Goal: Ask a question

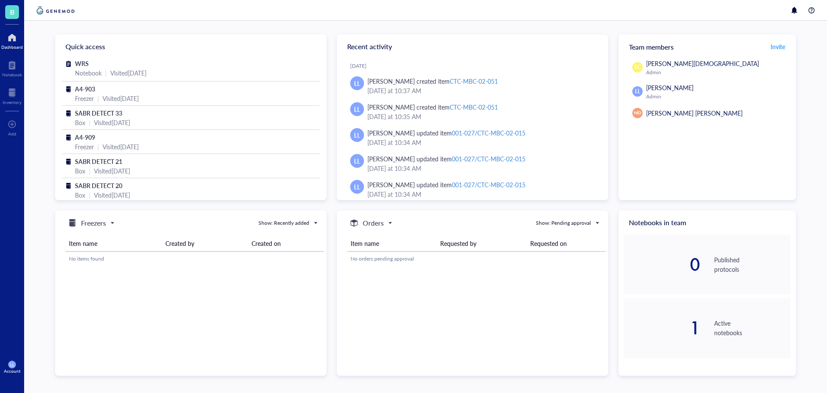
click at [5, 372] on div "Account" at bounding box center [12, 370] width 17 height 5
click at [53, 336] on link "Account settings" at bounding box center [61, 335] width 56 height 16
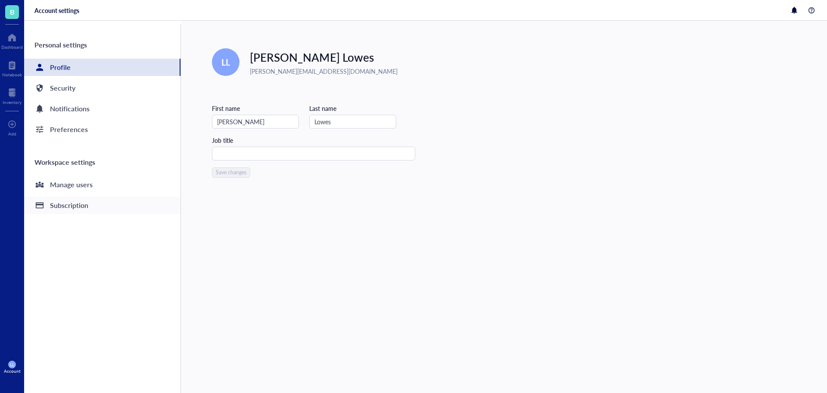
click at [75, 209] on div "Subscription" at bounding box center [69, 205] width 38 height 12
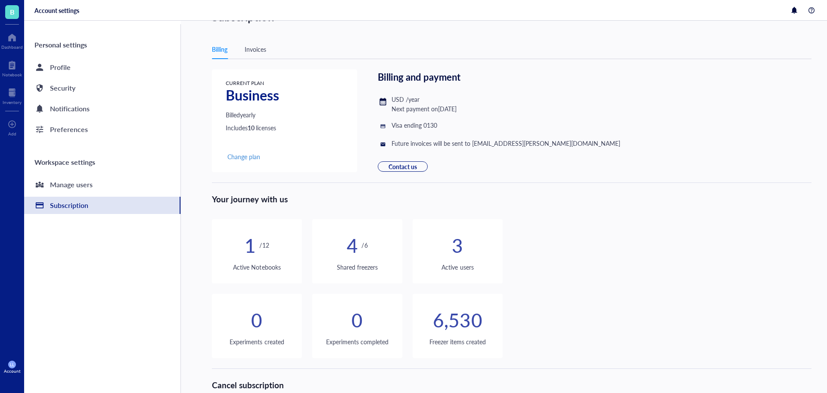
scroll to position [72, 0]
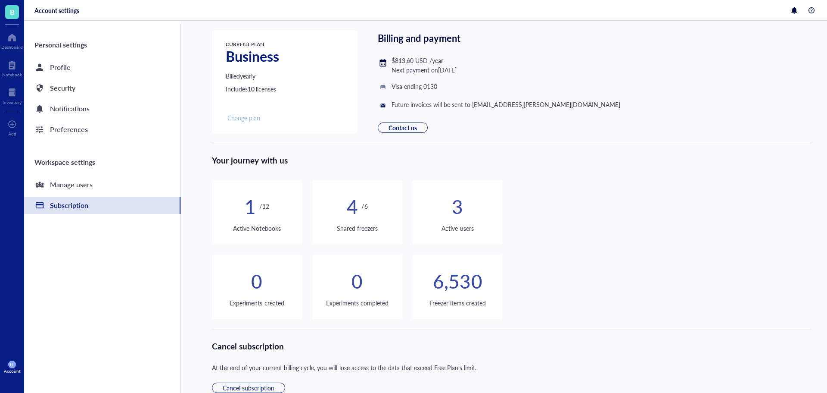
click at [252, 120] on span "Change plan" at bounding box center [244, 118] width 33 height 8
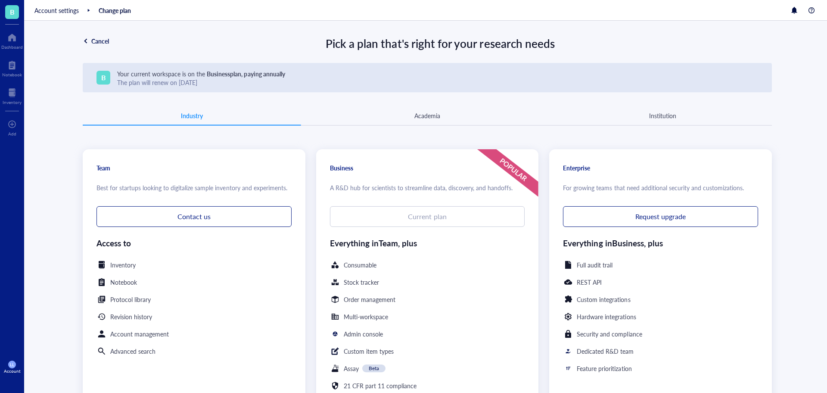
click at [429, 112] on div "Academia" at bounding box center [428, 115] width 26 height 9
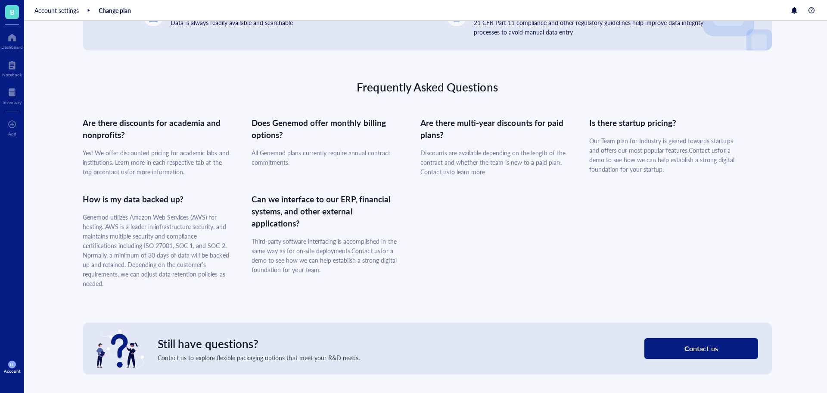
scroll to position [388, 0]
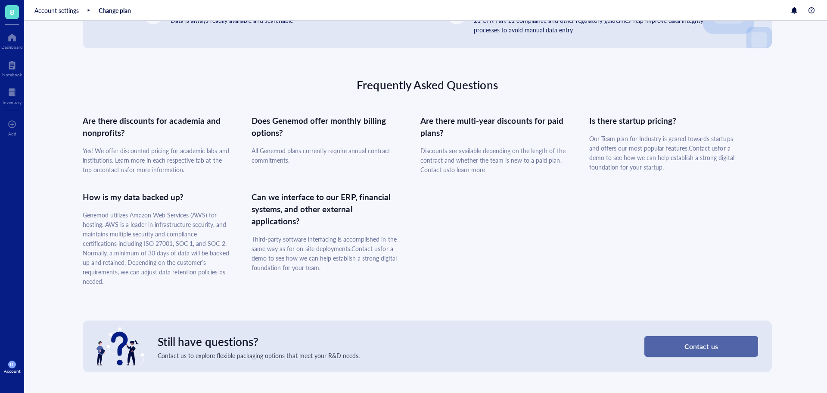
click at [716, 345] on span "Contact us" at bounding box center [701, 346] width 33 height 8
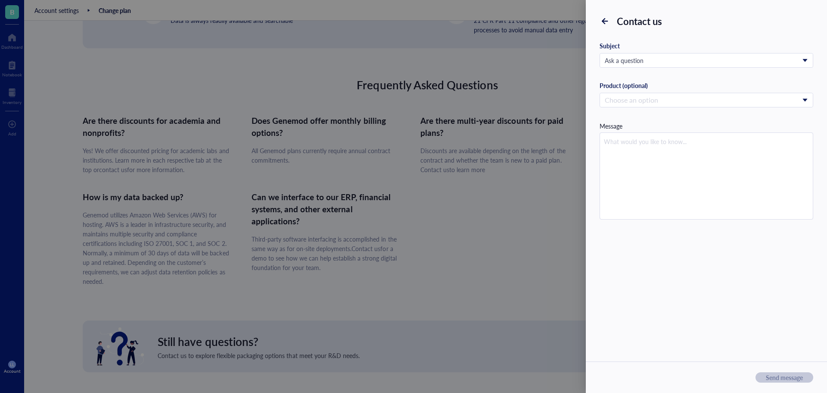
click at [536, 253] on div at bounding box center [413, 196] width 827 height 393
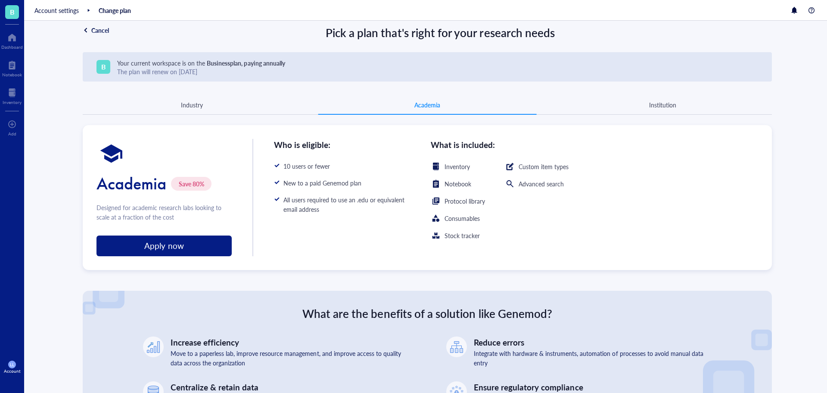
scroll to position [0, 0]
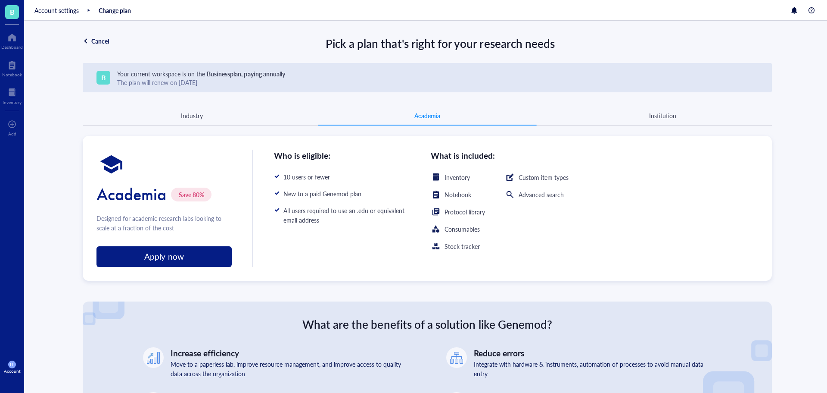
click at [662, 118] on div "Institution" at bounding box center [662, 115] width 27 height 9
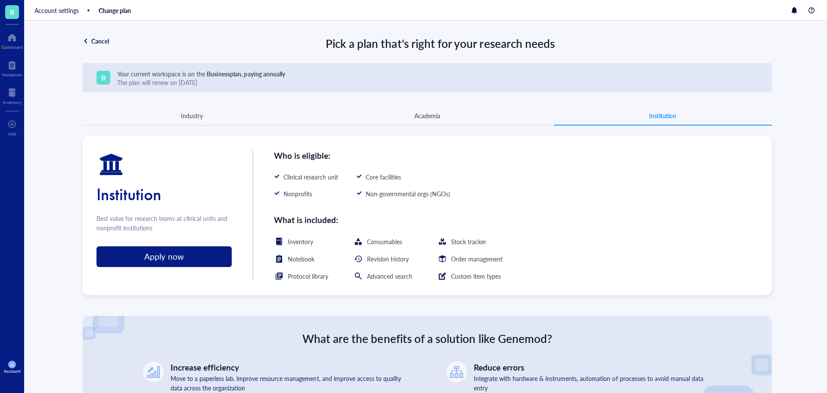
click at [417, 120] on div "Academia" at bounding box center [428, 115] width 26 height 9
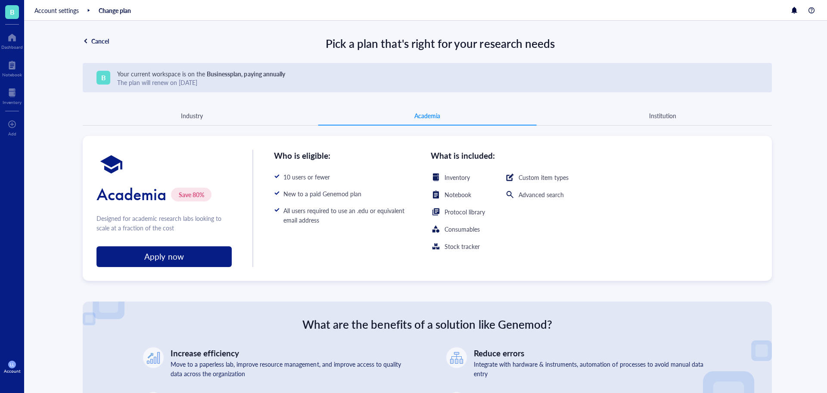
click at [197, 120] on div "Industry" at bounding box center [192, 115] width 22 height 9
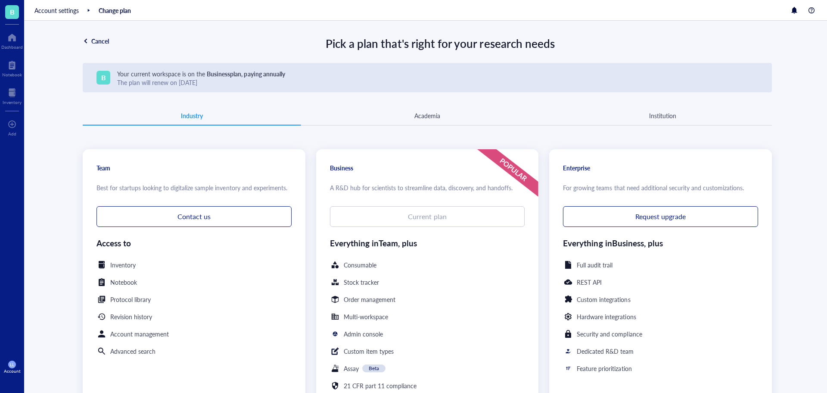
click at [91, 42] on div "Cancel" at bounding box center [100, 41] width 18 height 8
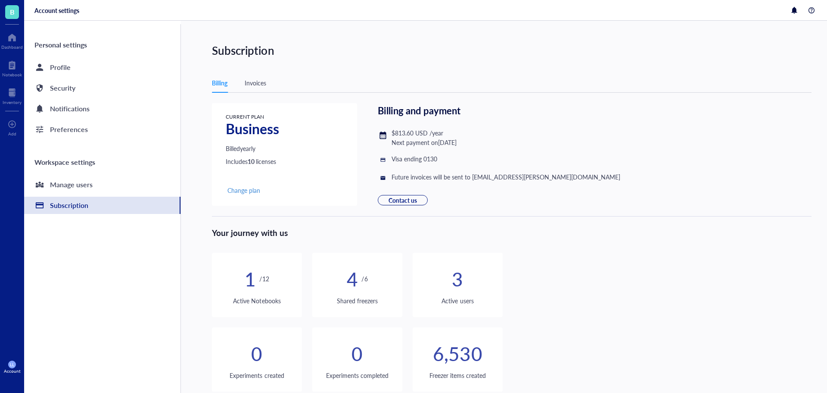
click at [252, 79] on div "Invoices" at bounding box center [256, 82] width 22 height 9
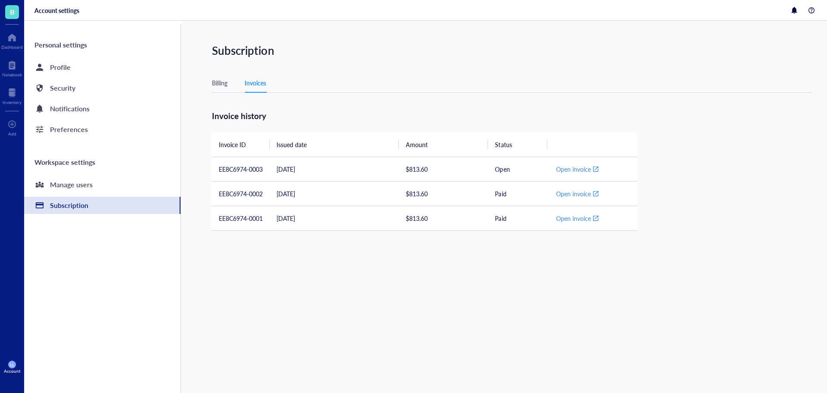
click at [221, 84] on div "Billing" at bounding box center [220, 82] width 16 height 9
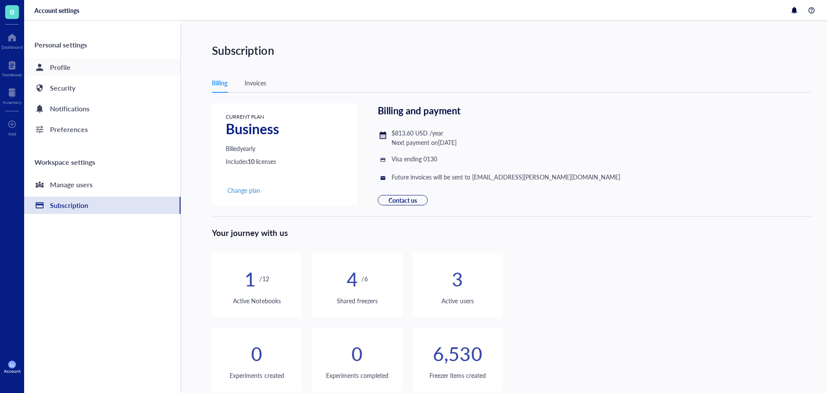
click at [72, 67] on div "Profile" at bounding box center [102, 67] width 156 height 17
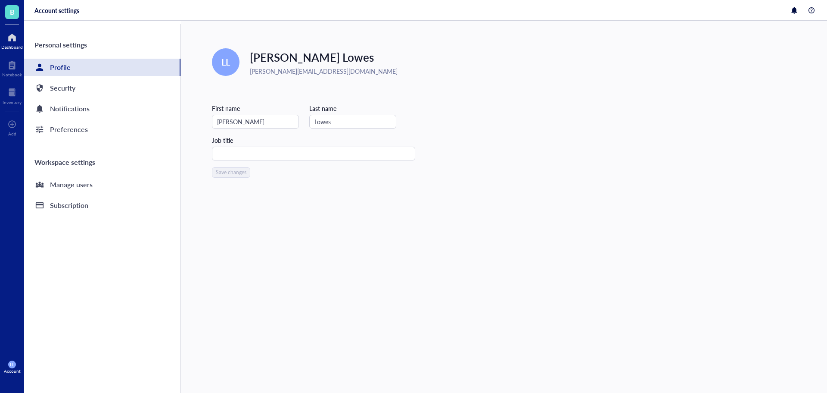
click at [20, 44] on div "Dashboard" at bounding box center [12, 46] width 22 height 5
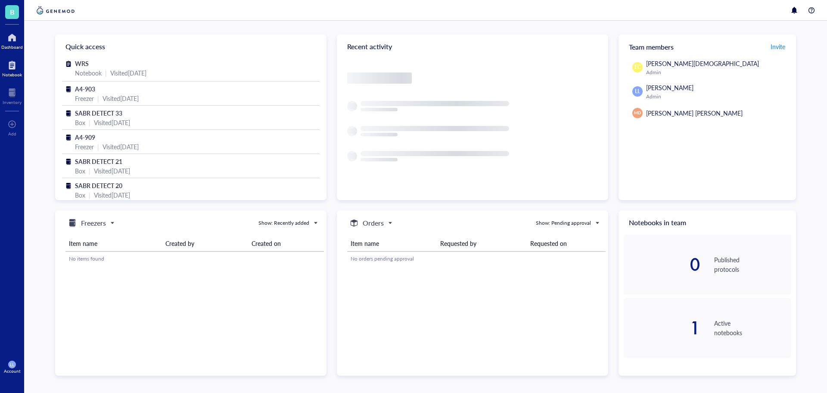
click at [20, 68] on div at bounding box center [12, 65] width 20 height 14
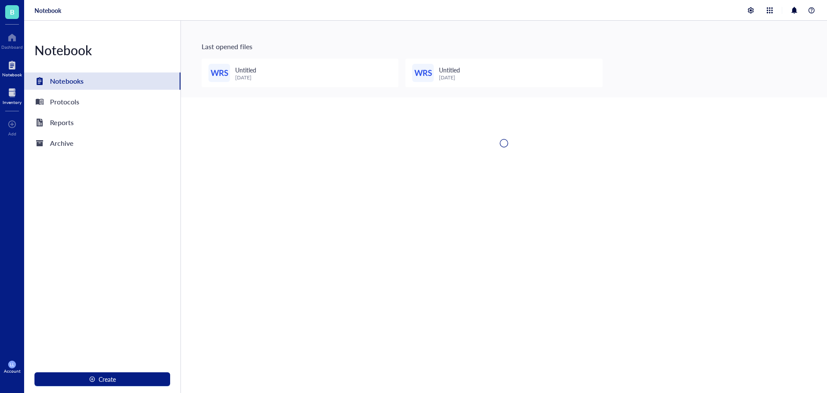
click at [18, 100] on div "Inventory" at bounding box center [12, 102] width 19 height 5
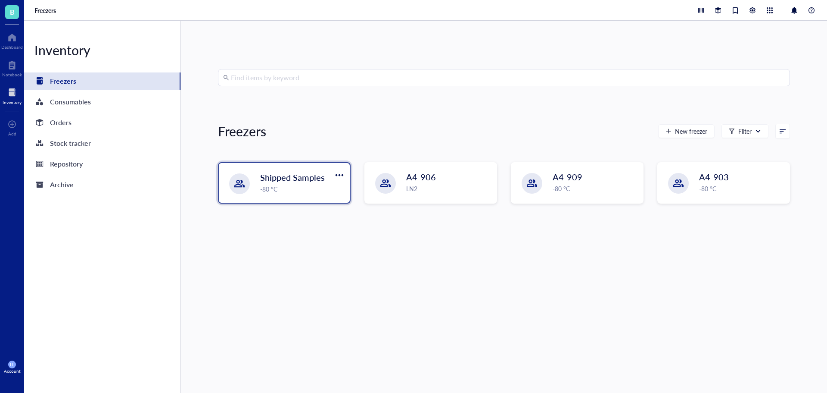
click at [280, 182] on span "Shipped Samples" at bounding box center [292, 177] width 65 height 12
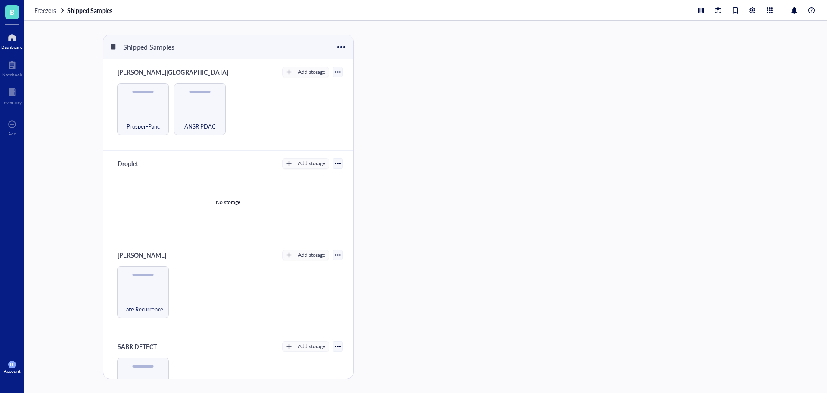
click at [13, 48] on div "Dashboard" at bounding box center [12, 46] width 22 height 5
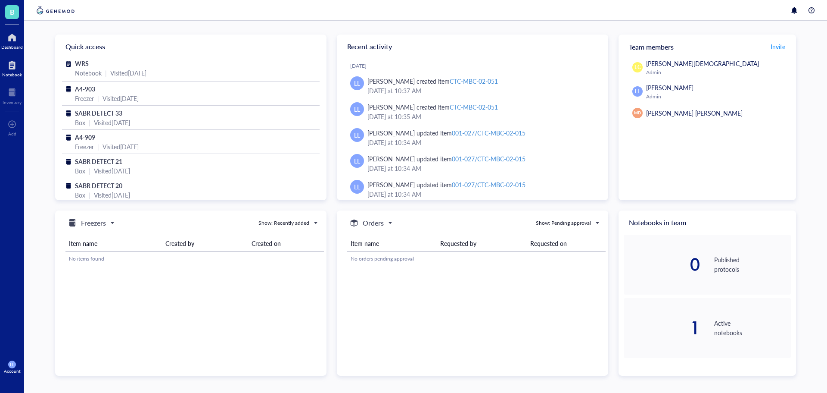
click at [16, 77] on div "Notebook" at bounding box center [12, 74] width 20 height 5
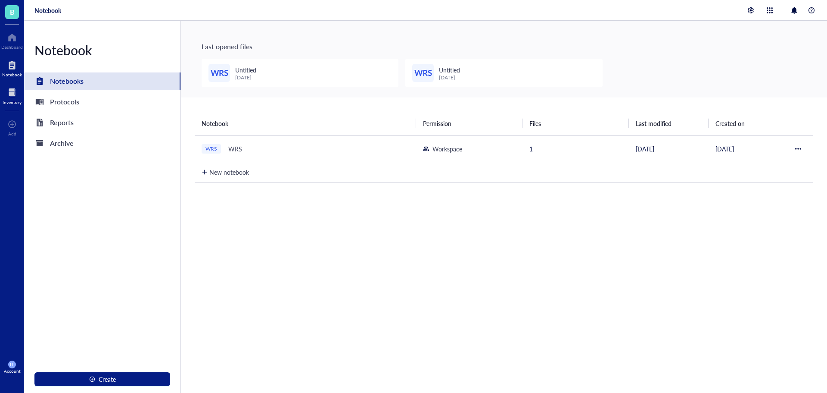
click at [17, 97] on div at bounding box center [12, 93] width 19 height 14
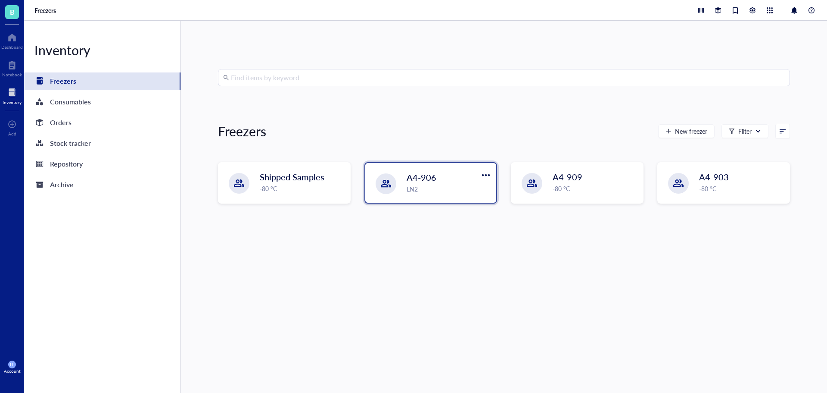
click at [430, 181] on span "A4-906" at bounding box center [422, 177] width 30 height 12
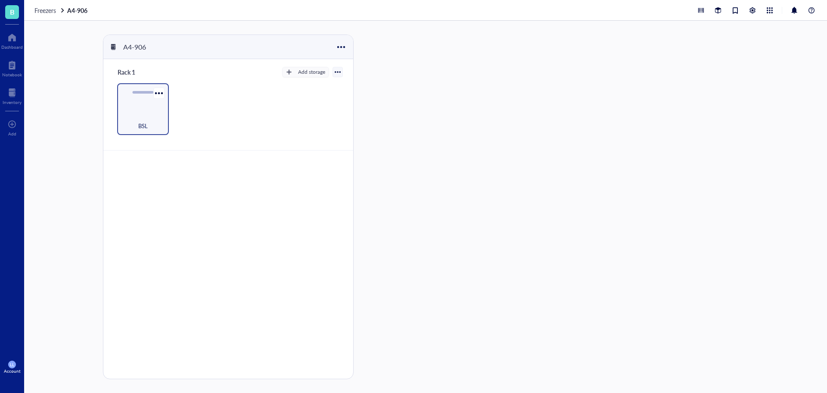
click at [148, 114] on div "BSL" at bounding box center [143, 121] width 43 height 19
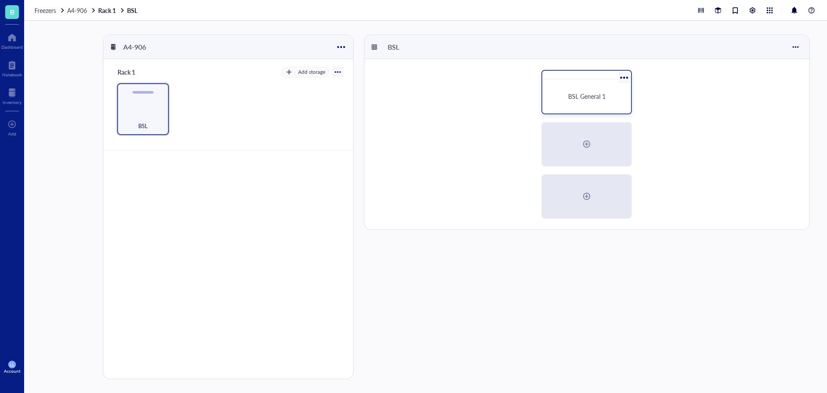
click at [583, 94] on span "BSL General 1" at bounding box center [586, 96] width 37 height 9
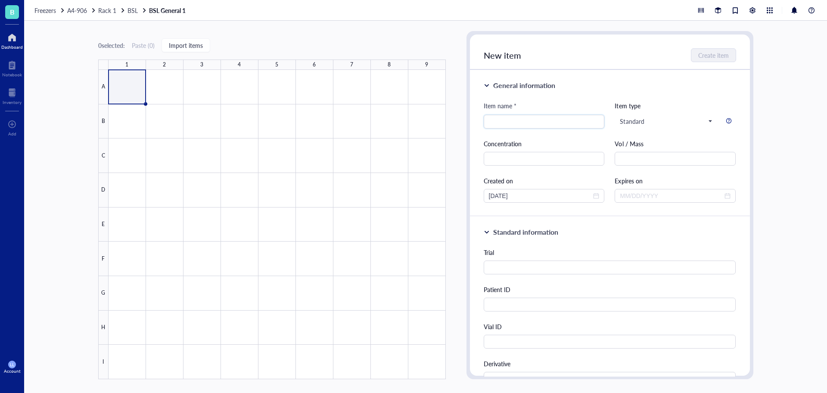
click at [19, 43] on div at bounding box center [12, 38] width 22 height 14
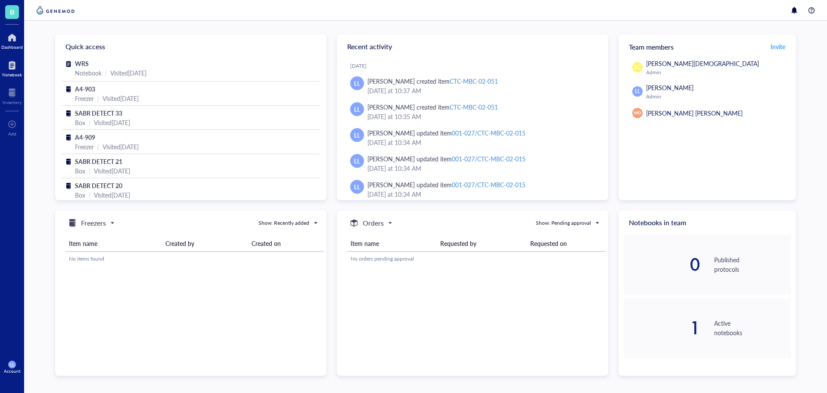
click at [9, 66] on div at bounding box center [12, 65] width 20 height 14
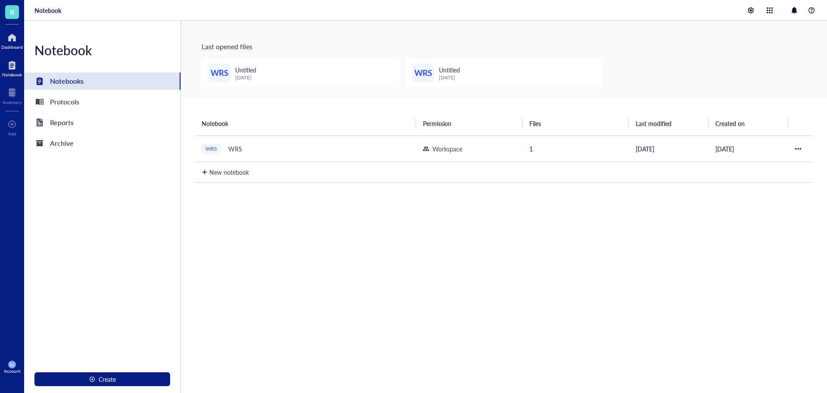
click at [9, 47] on div "Dashboard" at bounding box center [12, 46] width 22 height 5
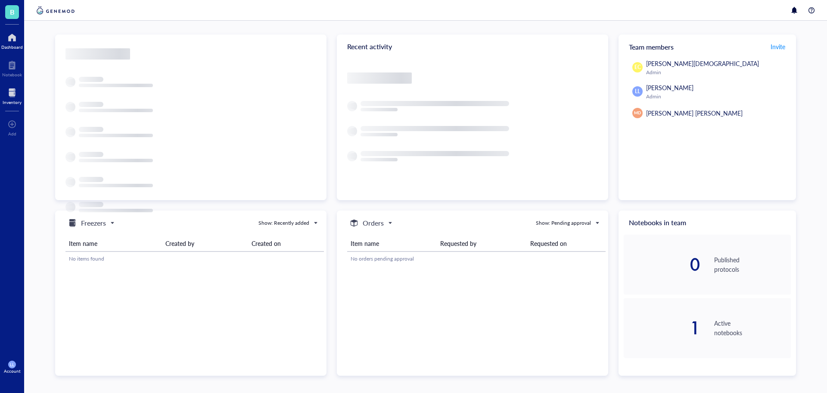
click at [11, 92] on div at bounding box center [12, 93] width 19 height 14
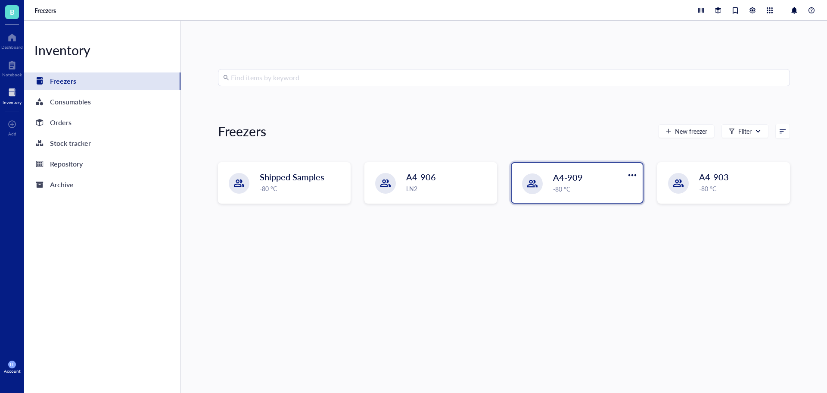
click at [530, 194] on div "A4-909 -80 °C" at bounding box center [577, 183] width 131 height 40
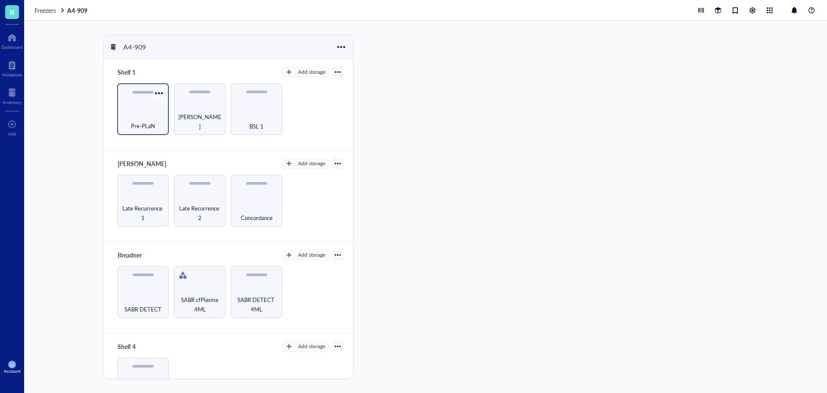
click at [137, 108] on div "Pre-PLaN" at bounding box center [143, 109] width 52 height 52
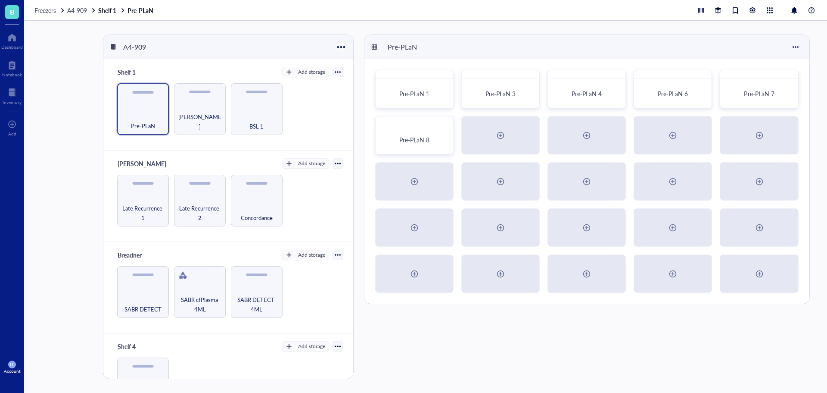
click at [337, 45] on div at bounding box center [341, 47] width 12 height 12
click at [282, 45] on div "A4-909" at bounding box center [228, 47] width 250 height 24
click at [335, 70] on div at bounding box center [338, 72] width 6 height 6
click at [301, 100] on div "Export" at bounding box center [297, 101] width 18 height 8
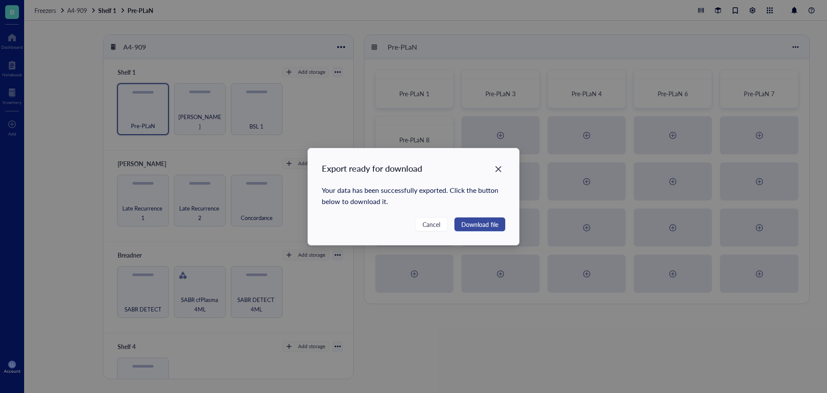
click at [487, 228] on span "Download file" at bounding box center [480, 223] width 37 height 9
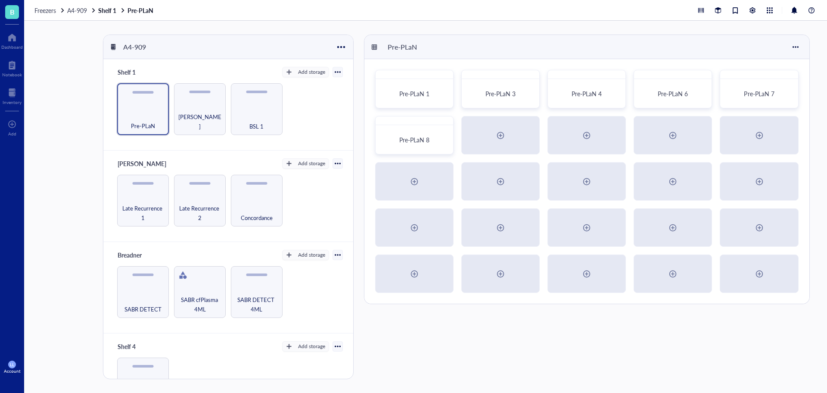
click at [15, 373] on div "Account" at bounding box center [12, 370] width 17 height 5
click at [62, 372] on link "Contact us" at bounding box center [61, 366] width 56 height 16
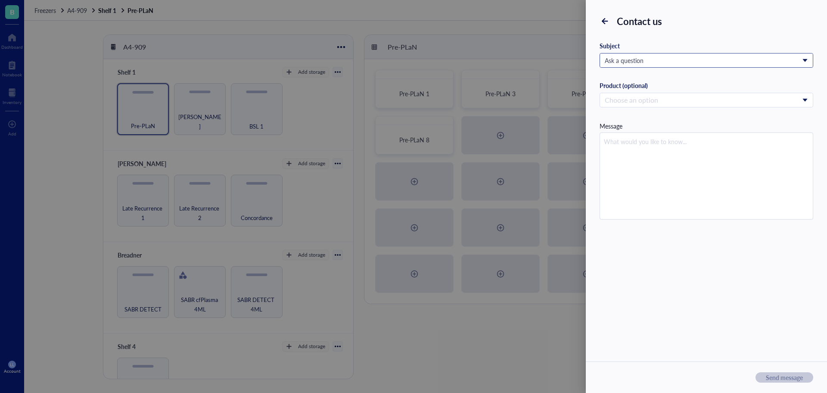
click at [653, 62] on span "Ask a question" at bounding box center [706, 60] width 202 height 8
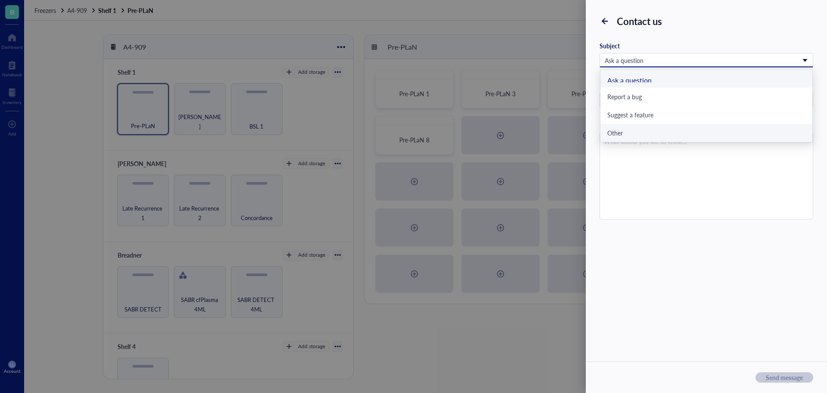
click at [663, 271] on div "Contact us Subject Ask a question Ask a question Report a bug Suggest a feature…" at bounding box center [706, 196] width 241 height 393
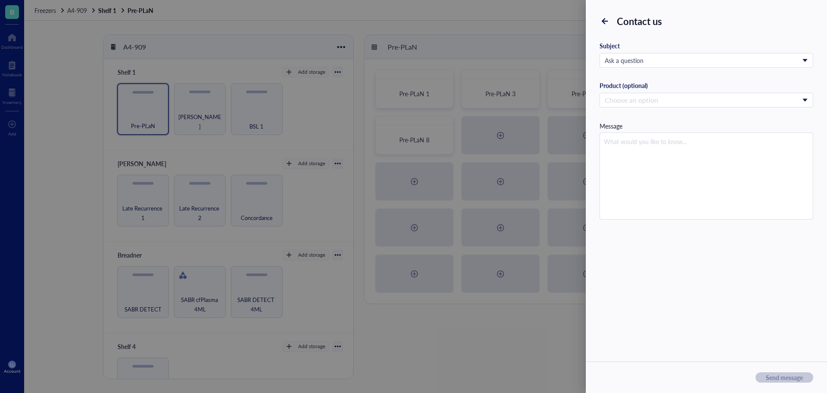
click at [506, 343] on div at bounding box center [413, 196] width 827 height 393
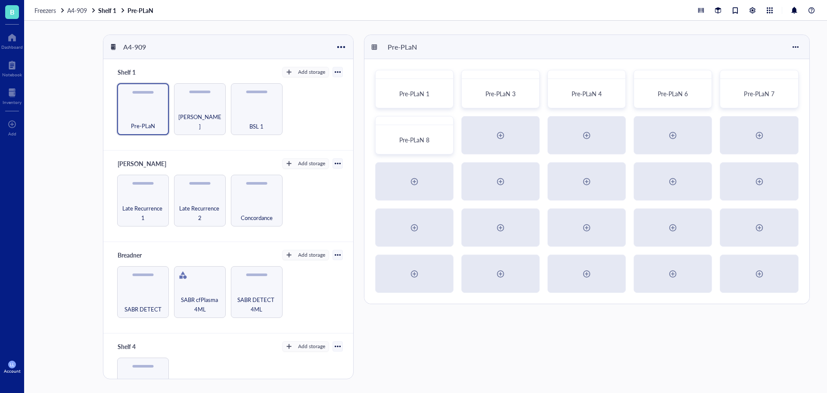
click at [46, 329] on div "A4-909 Shelf 1 Add storage Settings Export Restore rack Restore category Delete…" at bounding box center [425, 207] width 803 height 372
click at [816, 14] on div at bounding box center [812, 10] width 10 height 10
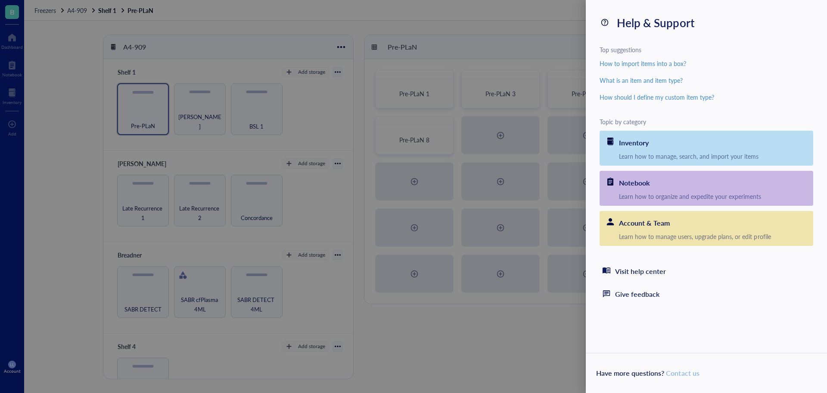
click at [688, 371] on link "Contact us" at bounding box center [682, 373] width 33 height 10
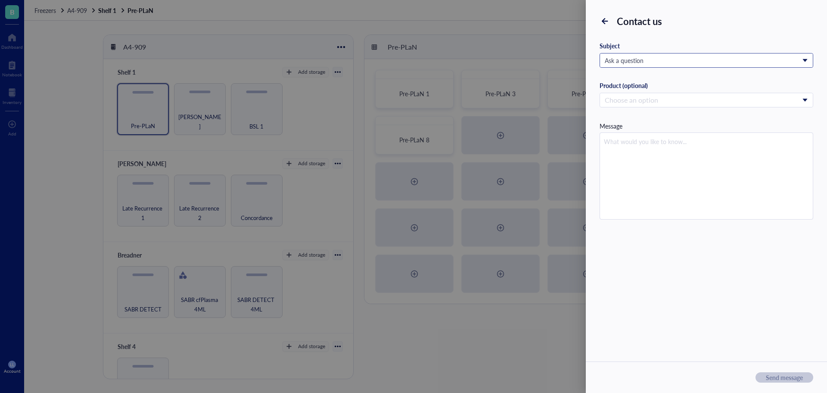
click at [676, 62] on span "Ask a question" at bounding box center [706, 60] width 202 height 8
click at [591, 67] on div "Contact us Subject Ask a question Ask a question Report a bug Suggest a feature…" at bounding box center [706, 116] width 241 height 233
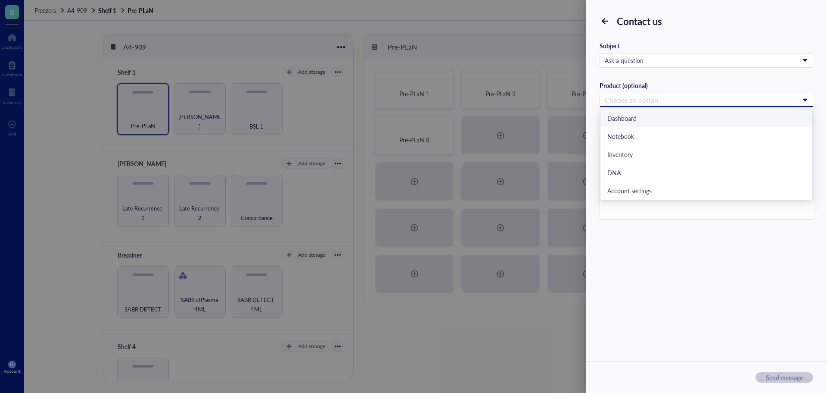
click at [624, 99] on input "search" at bounding box center [703, 100] width 196 height 13
click at [592, 94] on div "Contact us Subject Ask a question Ask a question Report a bug Suggest a feature…" at bounding box center [706, 116] width 241 height 233
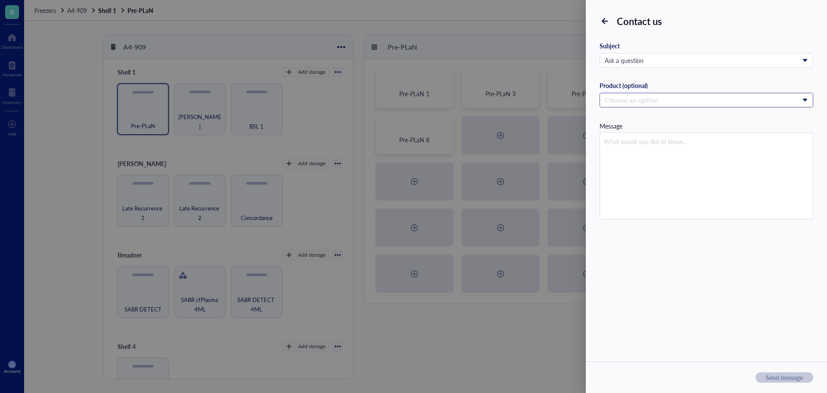
click at [633, 97] on input "search" at bounding box center [703, 100] width 196 height 13
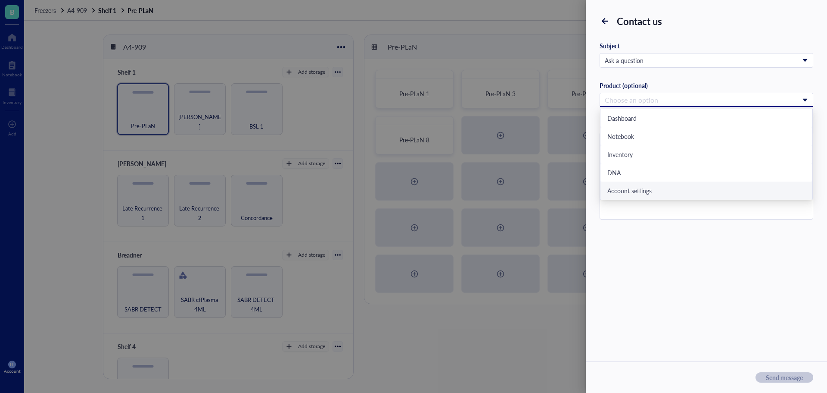
click at [640, 190] on div "Account settings" at bounding box center [707, 191] width 198 height 8
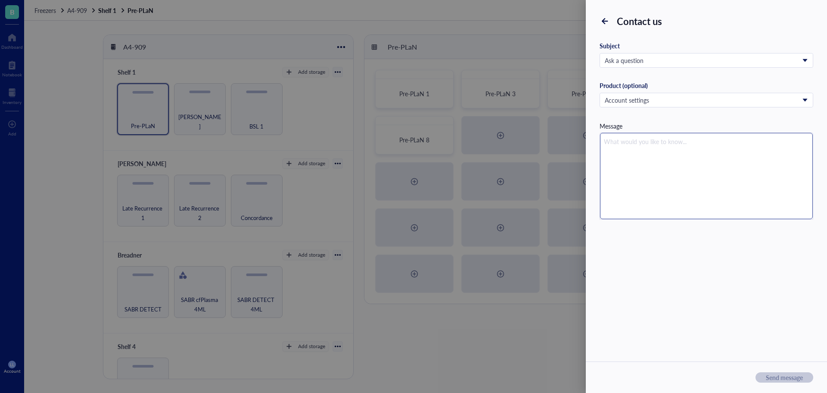
click at [642, 165] on textarea at bounding box center [706, 176] width 213 height 86
type textarea "W"
type textarea "We"
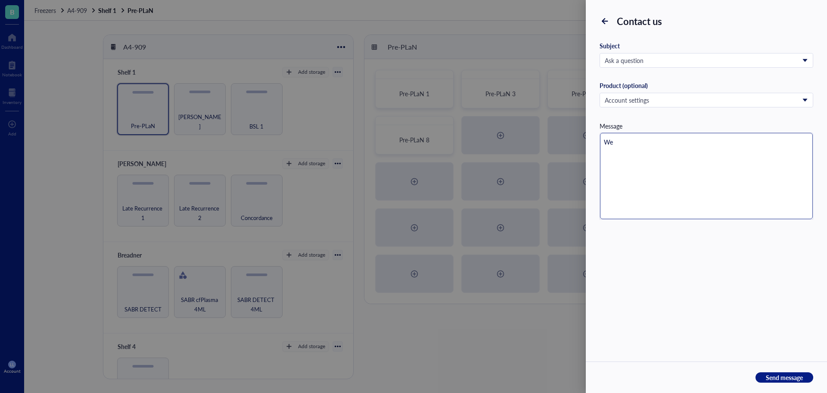
type textarea "Wea"
type textarea "Wea r"
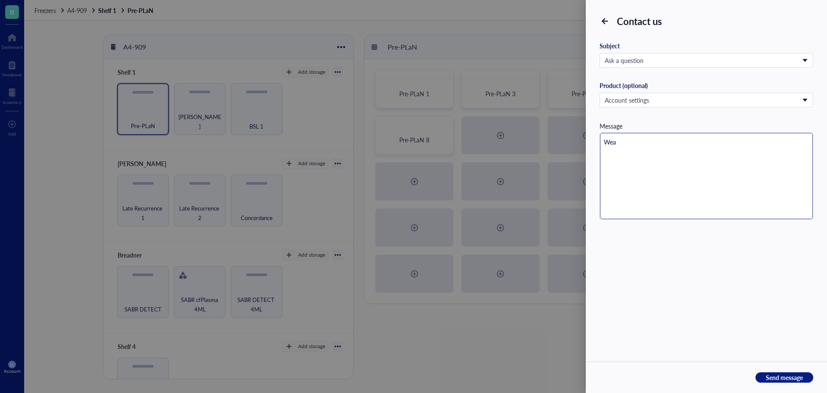
type textarea "Wea r"
type textarea "Wea re"
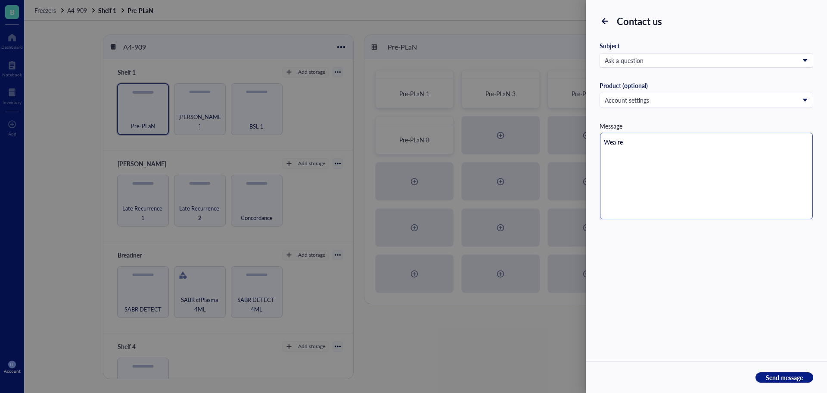
type textarea "Wea re"
type textarea "Wea r"
type textarea "Wea"
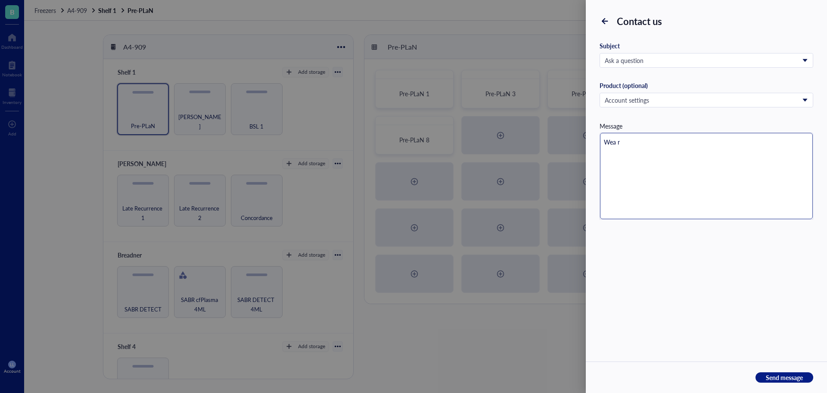
type textarea "Wea"
type textarea "We"
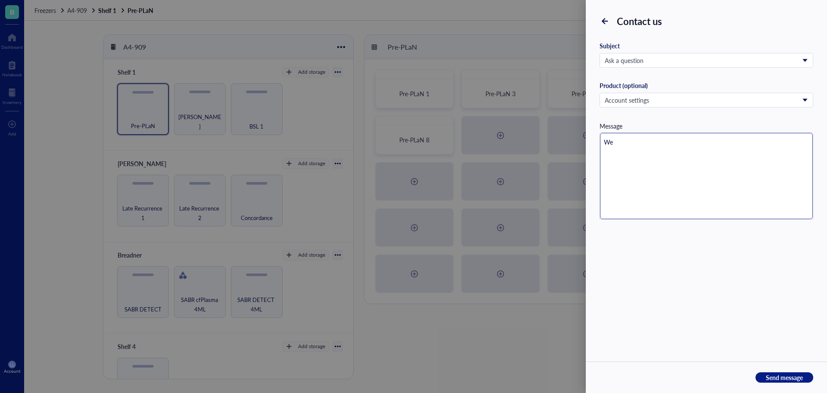
type textarea "W"
type textarea "What would you like to know..."
type textarea "O"
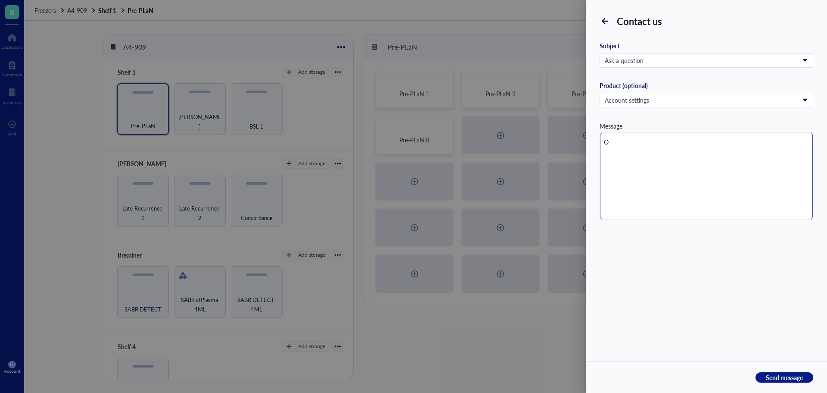
type textarea "Ou"
type textarea "Our"
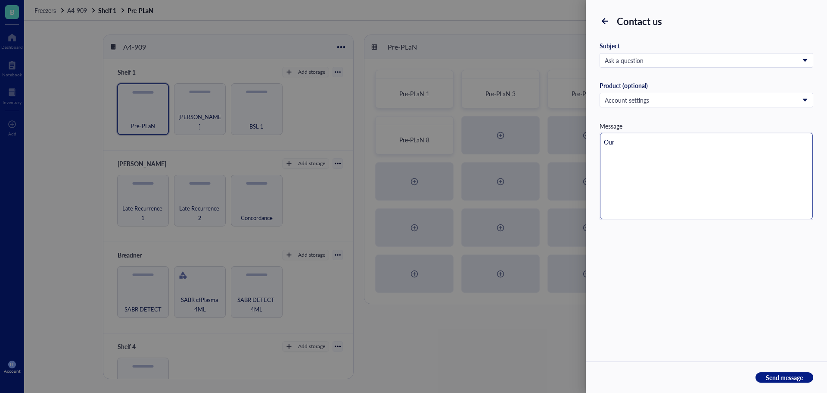
type textarea "Our"
type textarea "Our l"
type textarea "Our la"
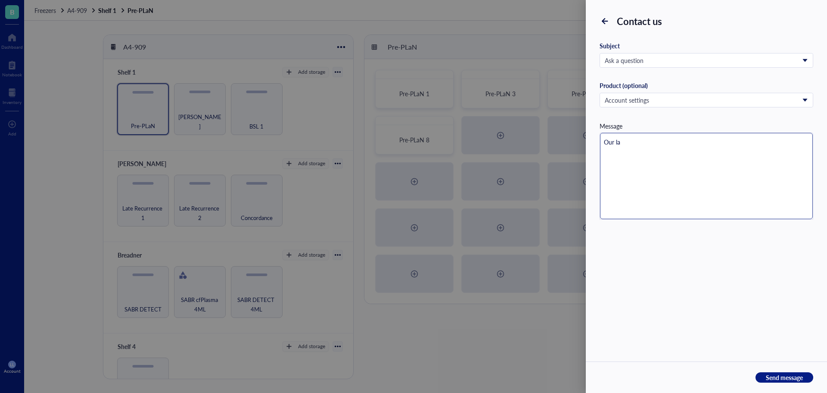
type textarea "Our lab"
type textarea "Our lab i"
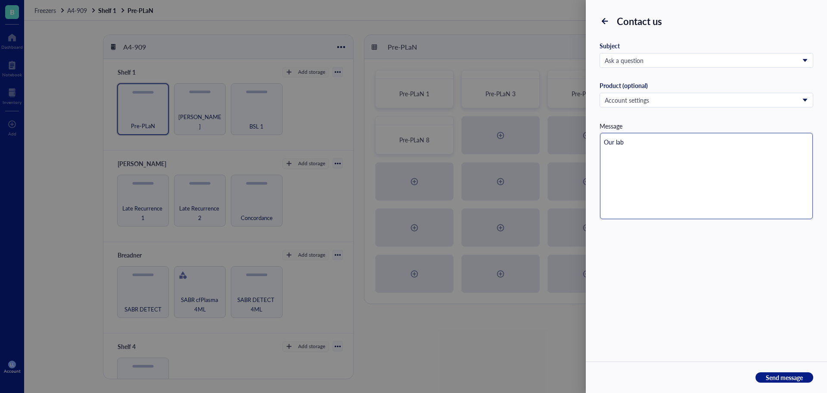
type textarea "Our lab i"
type textarea "Our lab is"
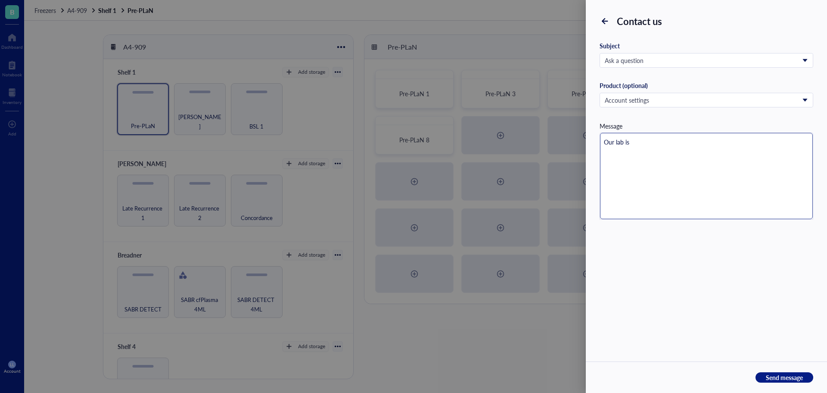
type textarea "Our lab is c"
type textarea "Our lab is cu"
type textarea "Our lab is cur"
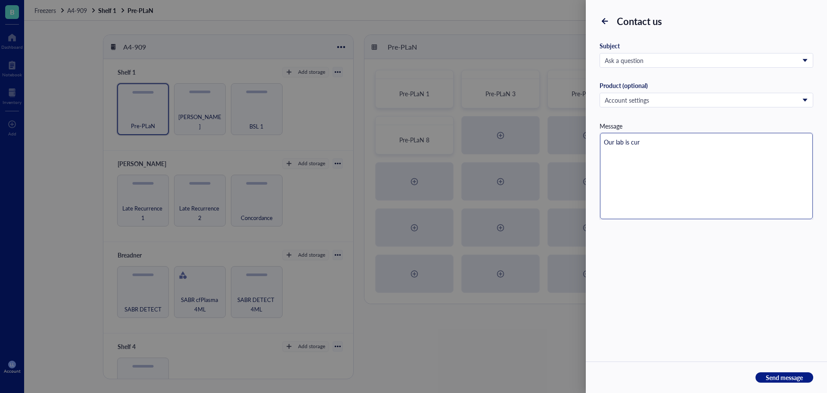
type textarea "Our lab is cure"
type textarea "Our lab is cur"
type textarea "Our lab is curr"
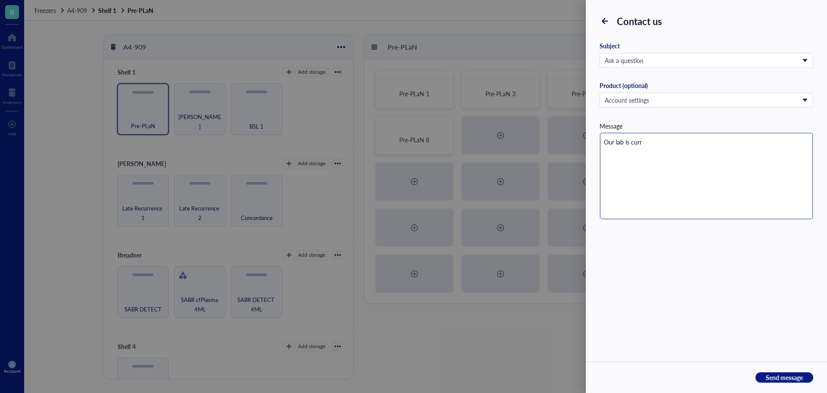
type textarea "Our lab is curre"
type textarea "Our lab is curren"
type textarea "Our lab is current"
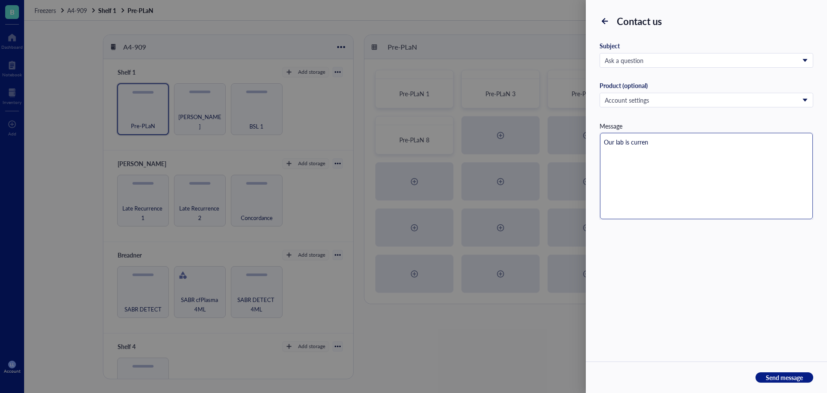
type textarea "Our lab is current"
type textarea "Our lab is currentl"
type textarea "Our lab is currently"
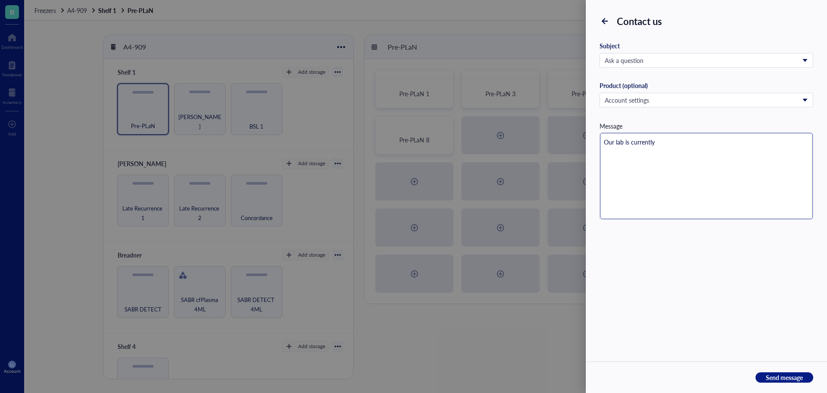
type textarea "Our lab is currently"
type textarea "Our lab is currently o"
type textarea "Our lab is currently on"
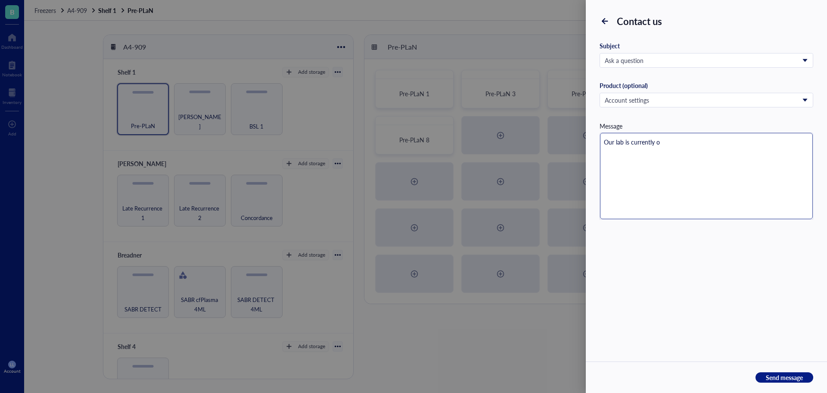
type textarea "Our lab is currently on"
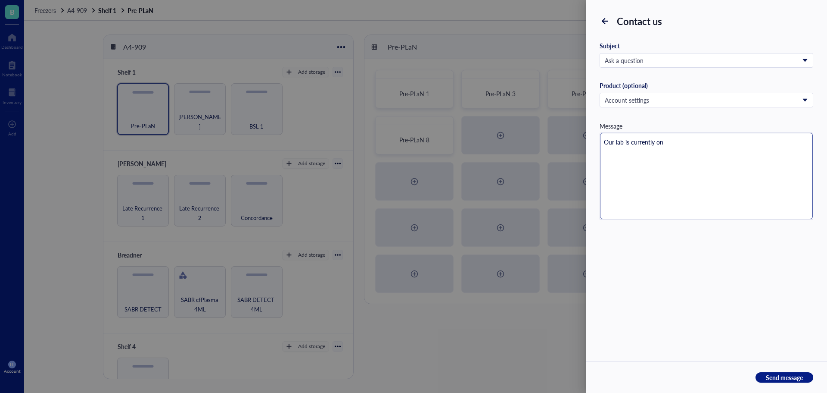
type textarea "Our lab is currently on"
type textarea "Our lab is currently on a"
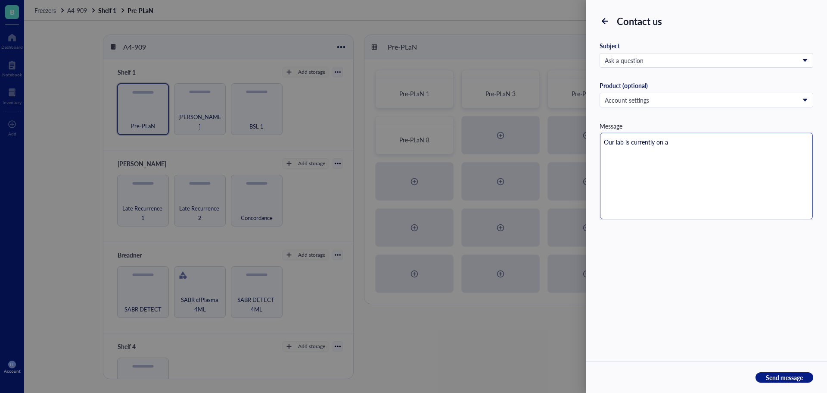
type textarea "Our lab is currently on a"
type textarea "Our lab is currently on"
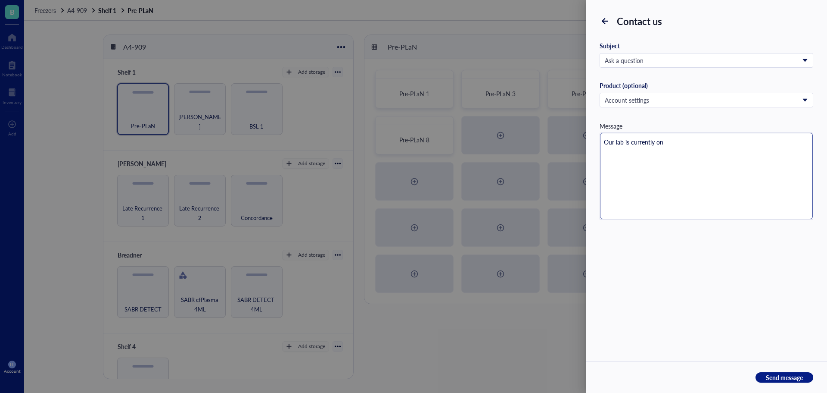
type textarea "Our lab is currently on"
type textarea "Our lab is currently o"
type textarea "Our lab is currently"
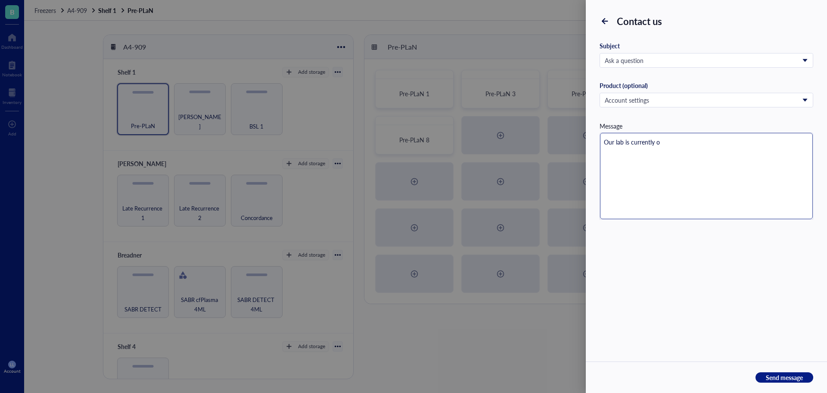
type textarea "Our lab is currently"
type textarea "Our lab is currentl"
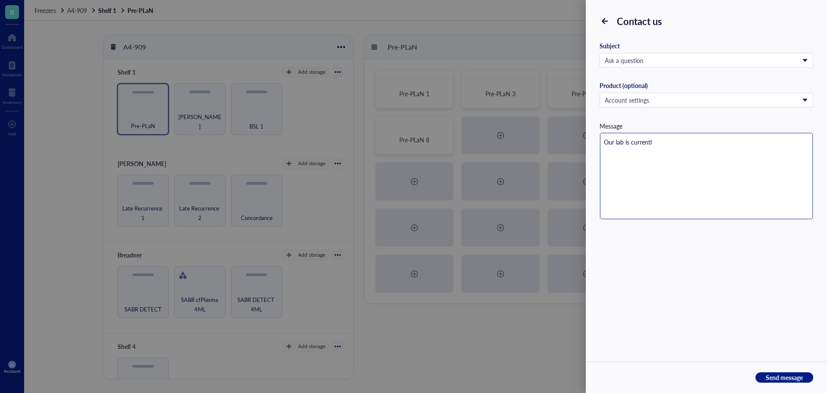
type textarea "Our lab is current"
type textarea "Our lab is curren"
type textarea "Our lab is curre"
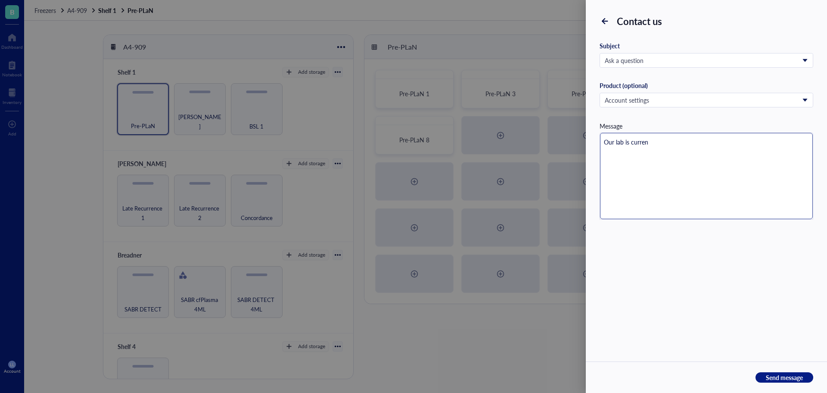
type textarea "Our lab is curre"
type textarea "Our lab is curr"
type textarea "Our lab is cur"
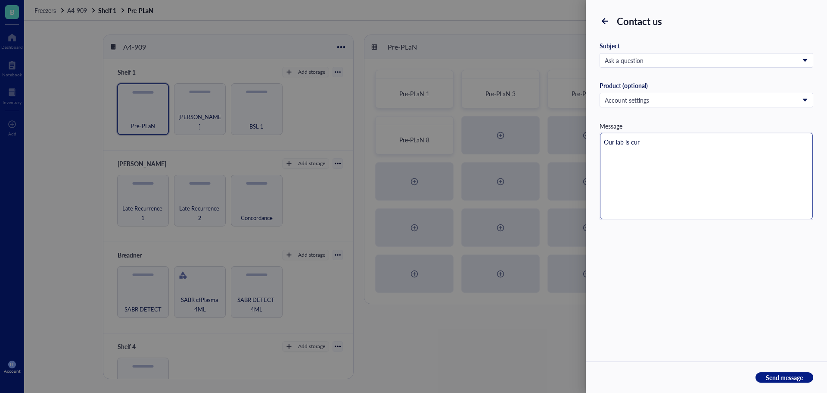
type textarea "Our lab is cu"
type textarea "Our lab is c"
type textarea "Our lab is"
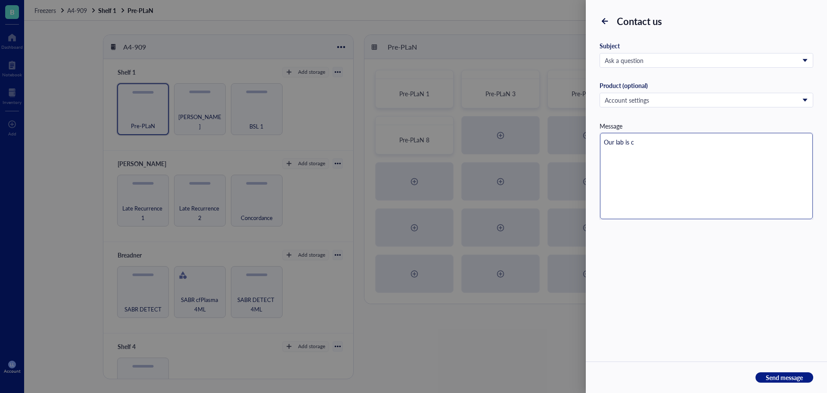
type textarea "Our lab is"
type textarea "Our lab i"
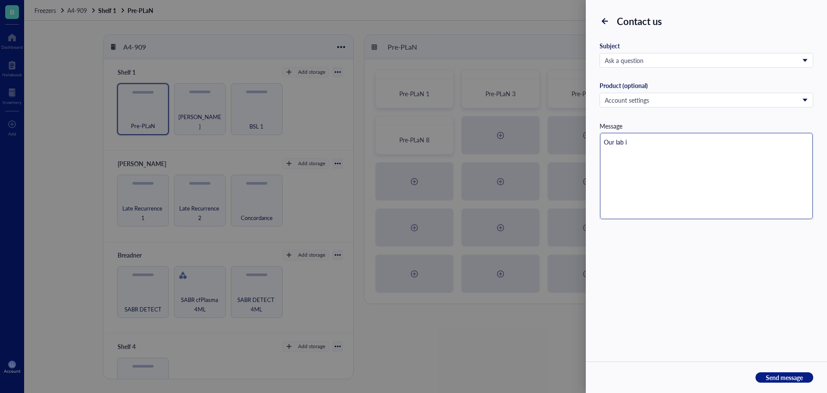
type textarea "Our lab"
type textarea "Our lab h"
type textarea "Our lab ha"
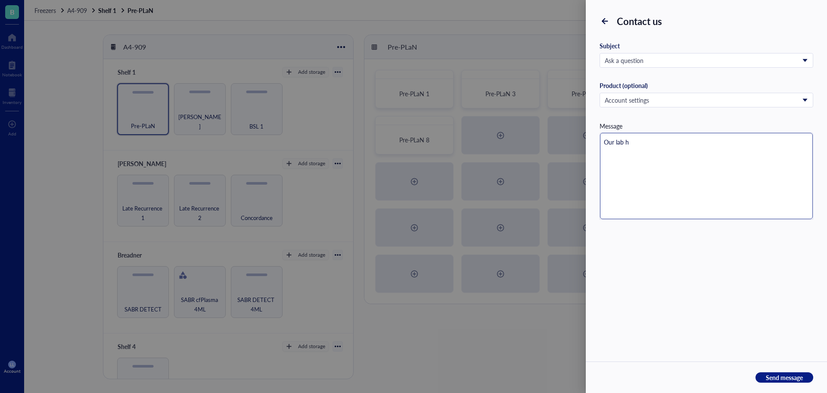
type textarea "Our lab ha"
type textarea "Our lab has"
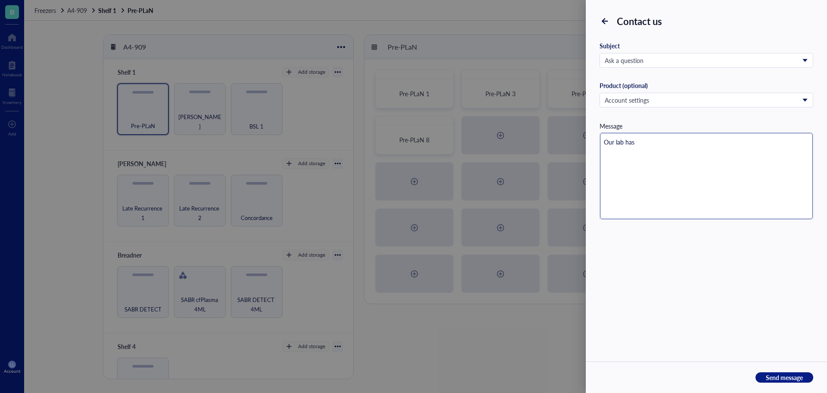
type textarea "Our lab has a"
type textarea "Our lab has an"
type textarea "Our lab has an a"
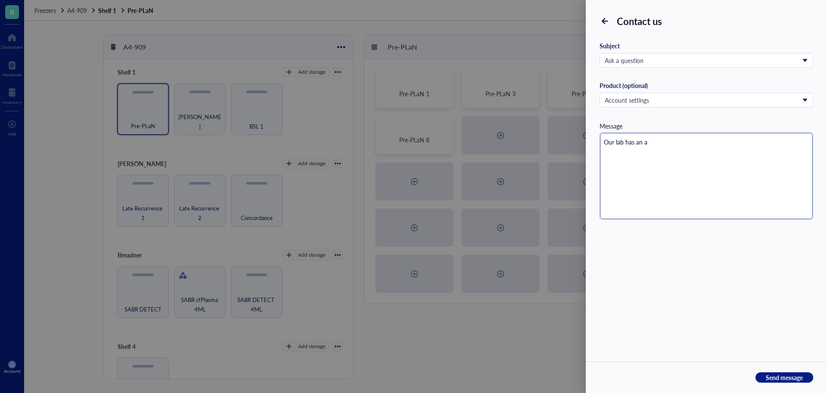
type textarea "Our lab has an an"
type textarea "Our lab has an [PERSON_NAME]"
type textarea "Our lab has an annu"
type textarea "Our lab has an annua"
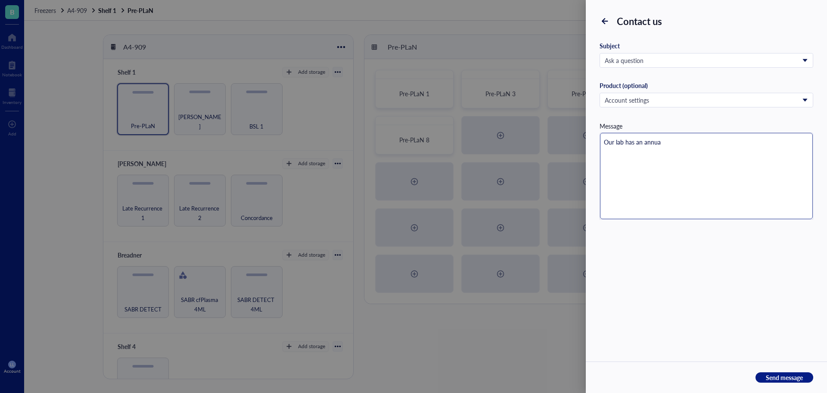
type textarea "Our lab has an annual"
type textarea "Our lab has an annual s"
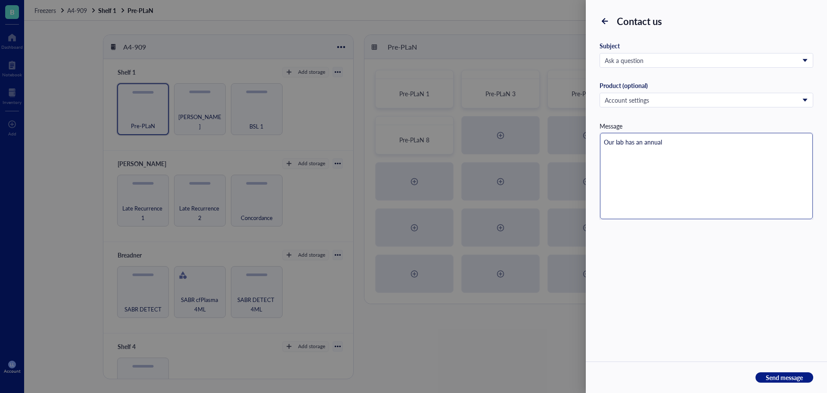
type textarea "Our lab has an annual s"
type textarea "Our lab has an annual su"
type textarea "Our lab has an annual sub"
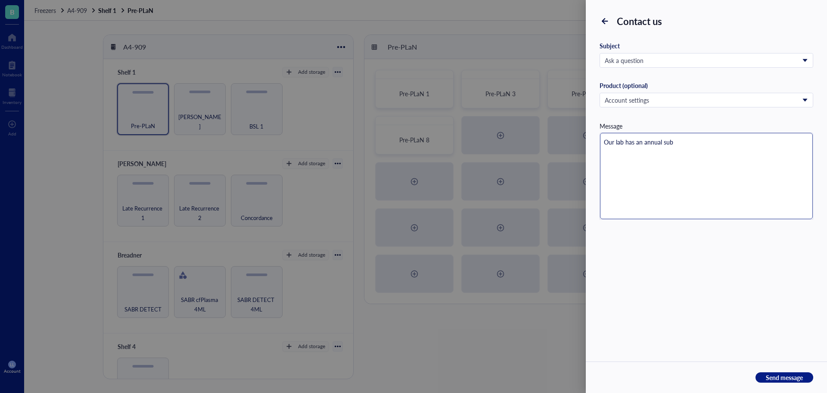
type textarea "Our lab has an annual subs"
type textarea "Our lab has an annual subsc"
type textarea "Our lab has an annual subscr"
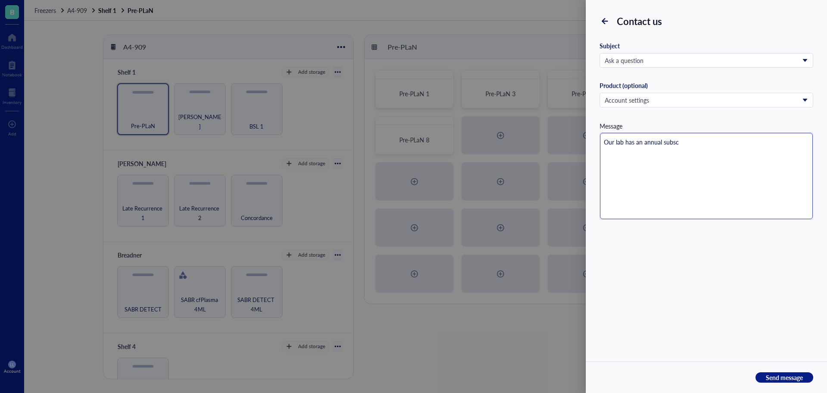
type textarea "Our lab has an annual subscr"
type textarea "Our lab has an annual subscri"
type textarea "Our lab has an annual subscrip"
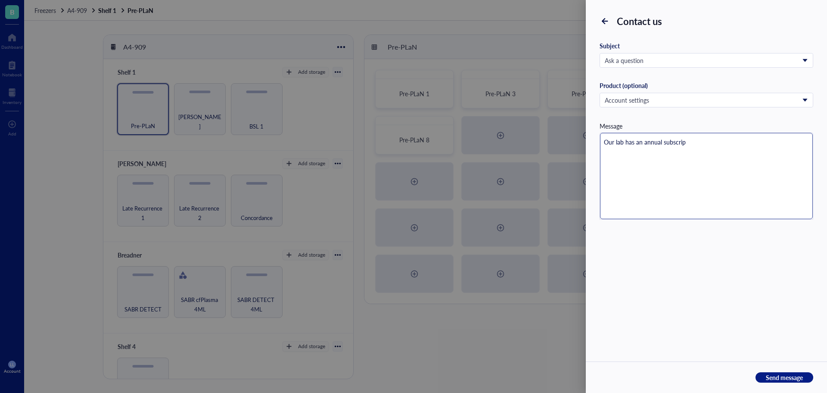
type textarea "Our lab has an annual subscript"
type textarea "Our lab has an annual subscripti"
type textarea "Our lab has an annual subscriptio"
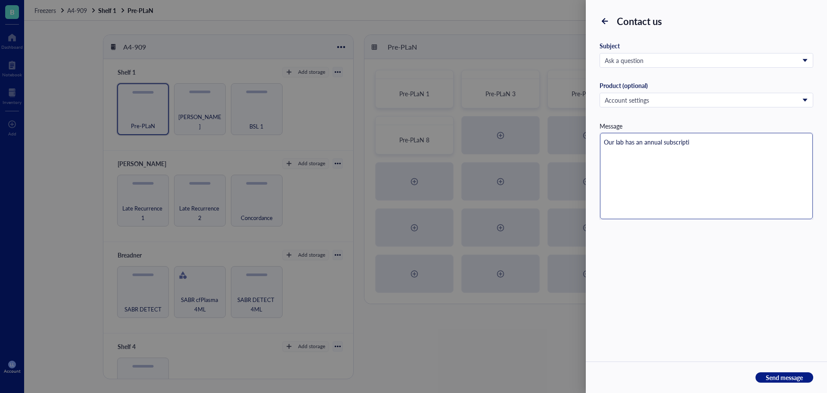
type textarea "Our lab has an annual subscriptio"
type textarea "Our lab has an annual subscription"
type textarea "Our lab has an annual subscription w"
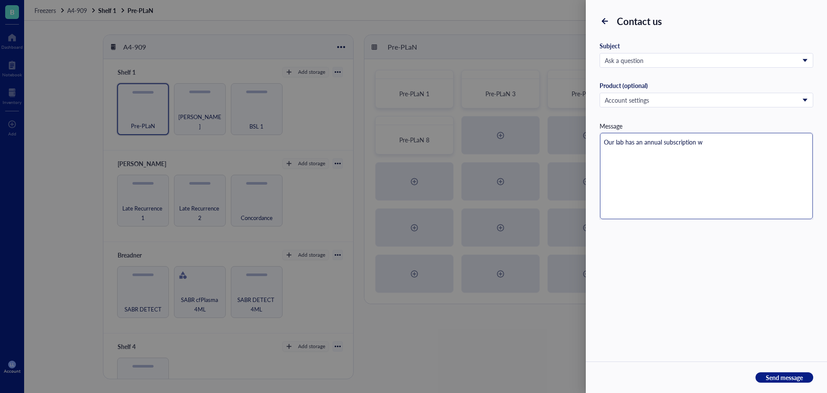
type textarea "Our lab has an annual subscription wh"
type textarea "Our lab has an annual subscription whi"
type textarea "Our lab has an annual subscription whic"
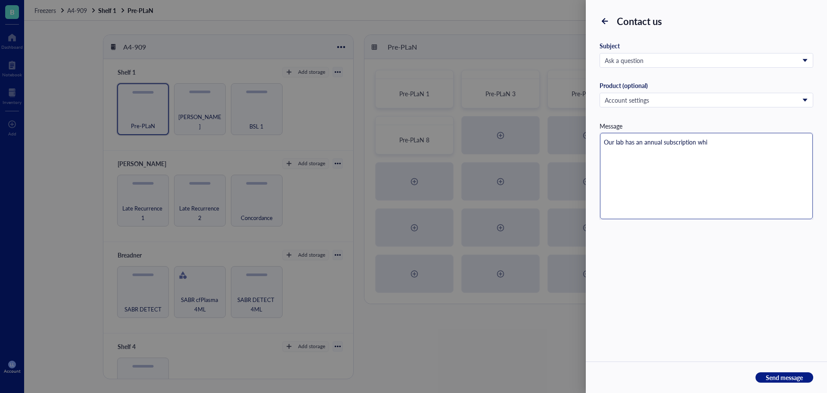
type textarea "Our lab has an annual subscription whic"
type textarea "Our lab has an annual subscription which"
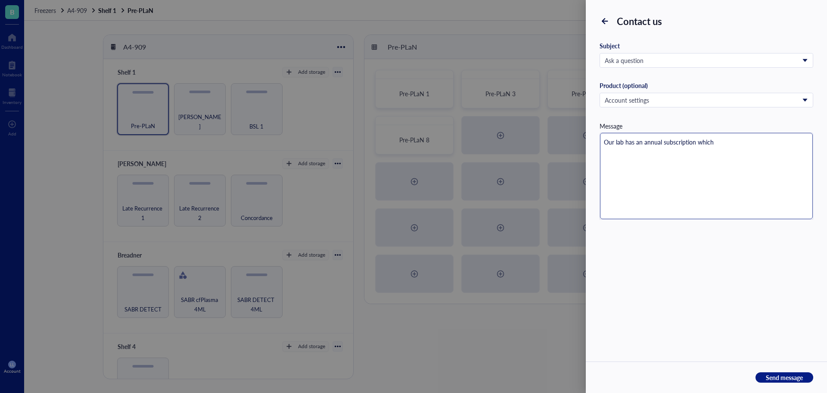
type textarea "Our lab has an annual subscription which r"
type textarea "Our lab has an annual subscription which re"
type textarea "Our lab has an annual subscription which ren"
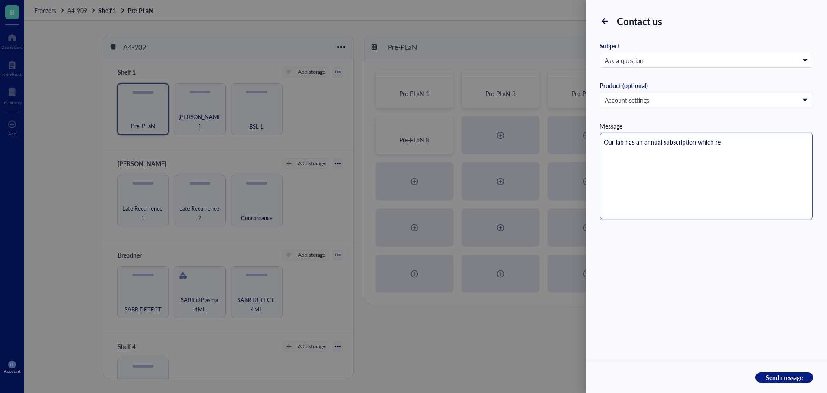
type textarea "Our lab has an annual subscription which ren"
type textarea "Our lab has an annual subscription which [PERSON_NAME]"
type textarea "Our lab has an annual subscription which renew"
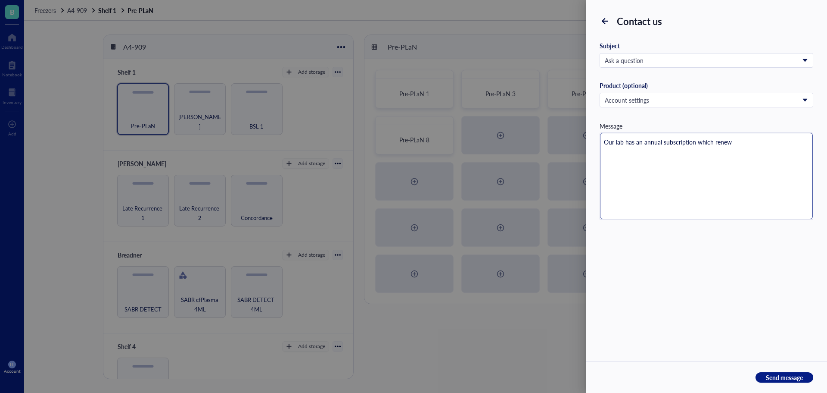
type textarea "Our lab has an annual subscription which renewe"
type textarea "Our lab has an annual subscription which renewed"
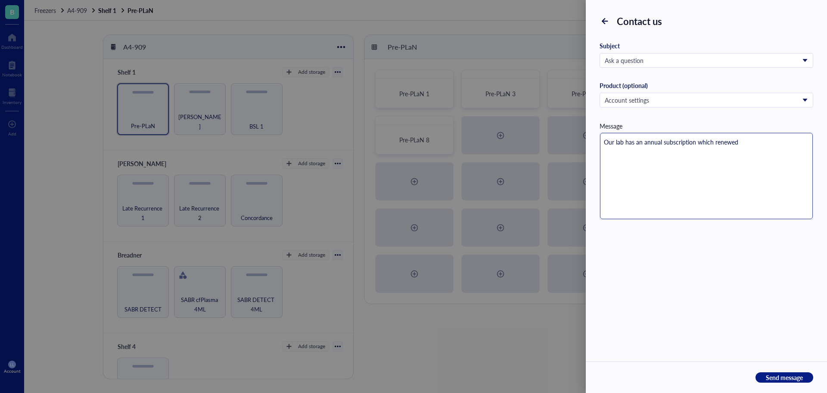
type textarea "Our lab has an annual subscription which renewed"
type textarea "Our lab has an annual subscription which renewed o"
type textarea "Our lab has an annual subscription which renewed on"
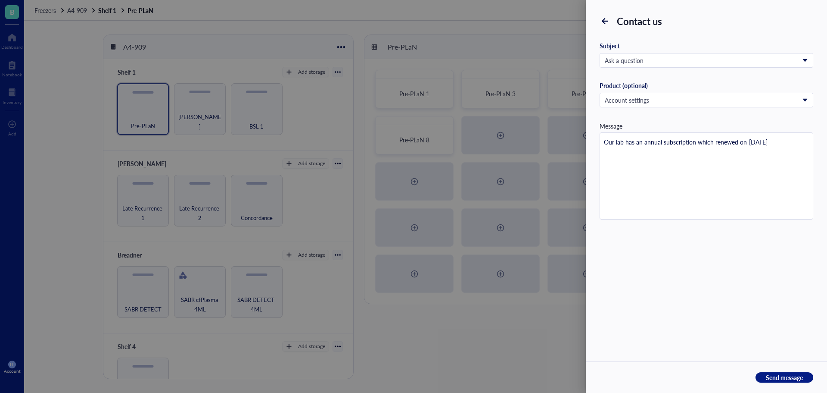
click at [605, 20] on icon at bounding box center [605, 21] width 8 height 8
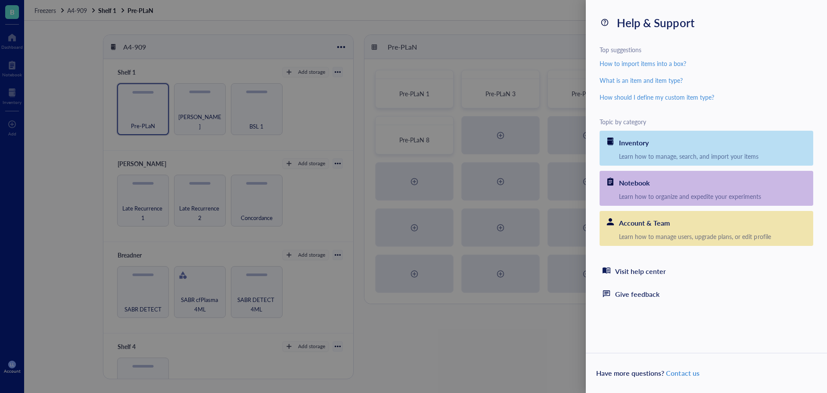
click at [588, 25] on div "Help & Support Top suggestions How to import items into a box? What is an item …" at bounding box center [706, 159] width 241 height 319
